Goal: Book appointment/travel/reservation

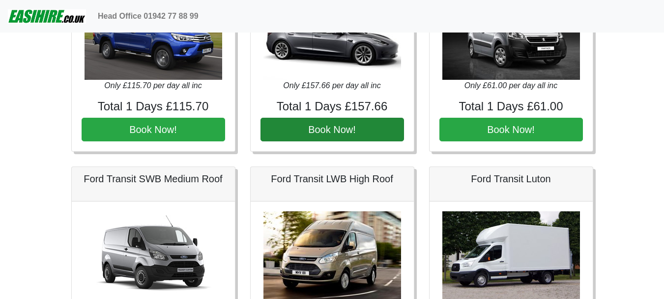
scroll to position [393, 0]
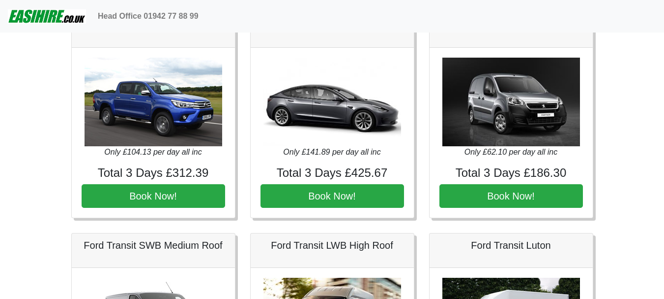
scroll to position [295, 0]
